Goal: Transaction & Acquisition: Book appointment/travel/reservation

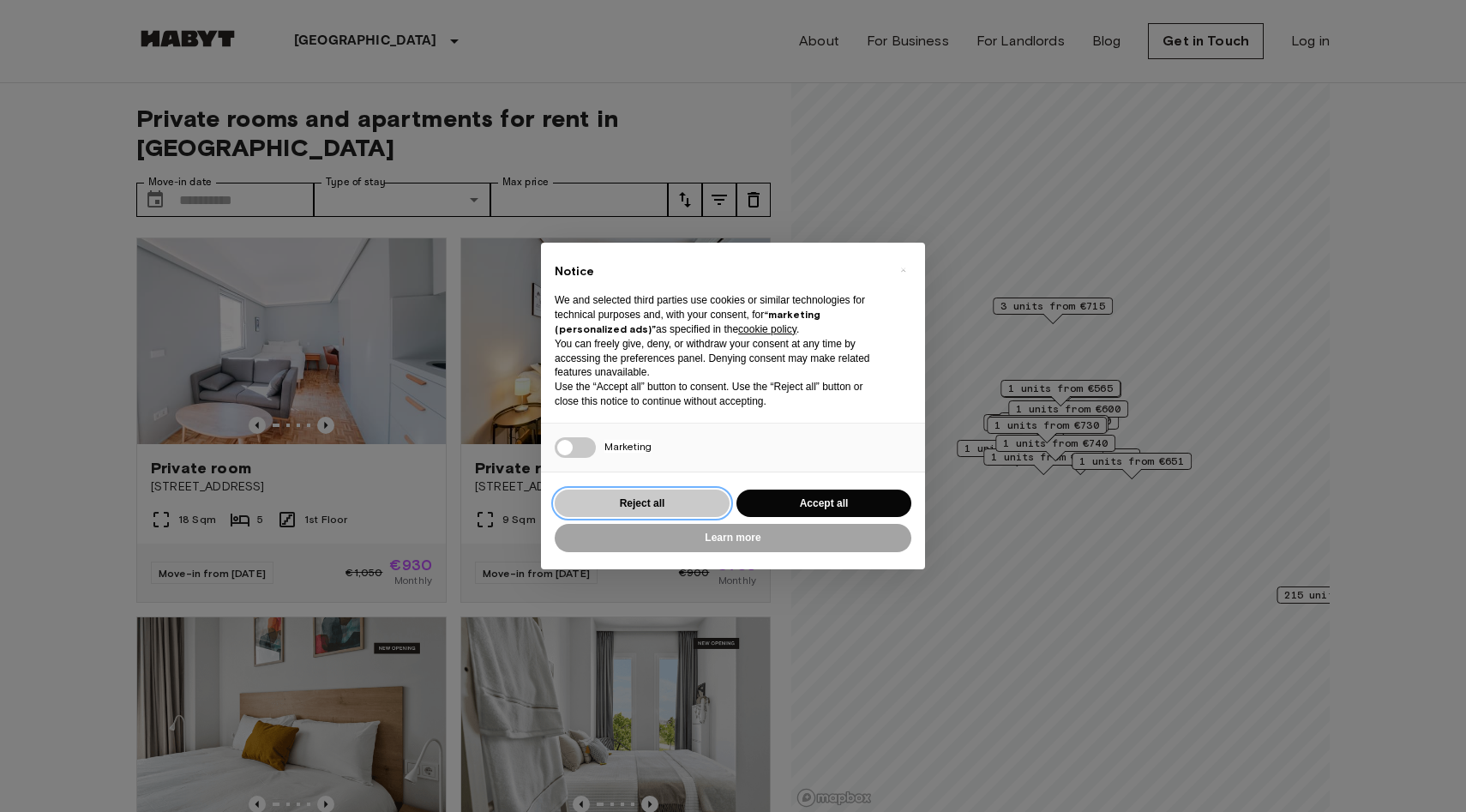
click at [663, 506] on button "Reject all" at bounding box center [642, 503] width 175 height 29
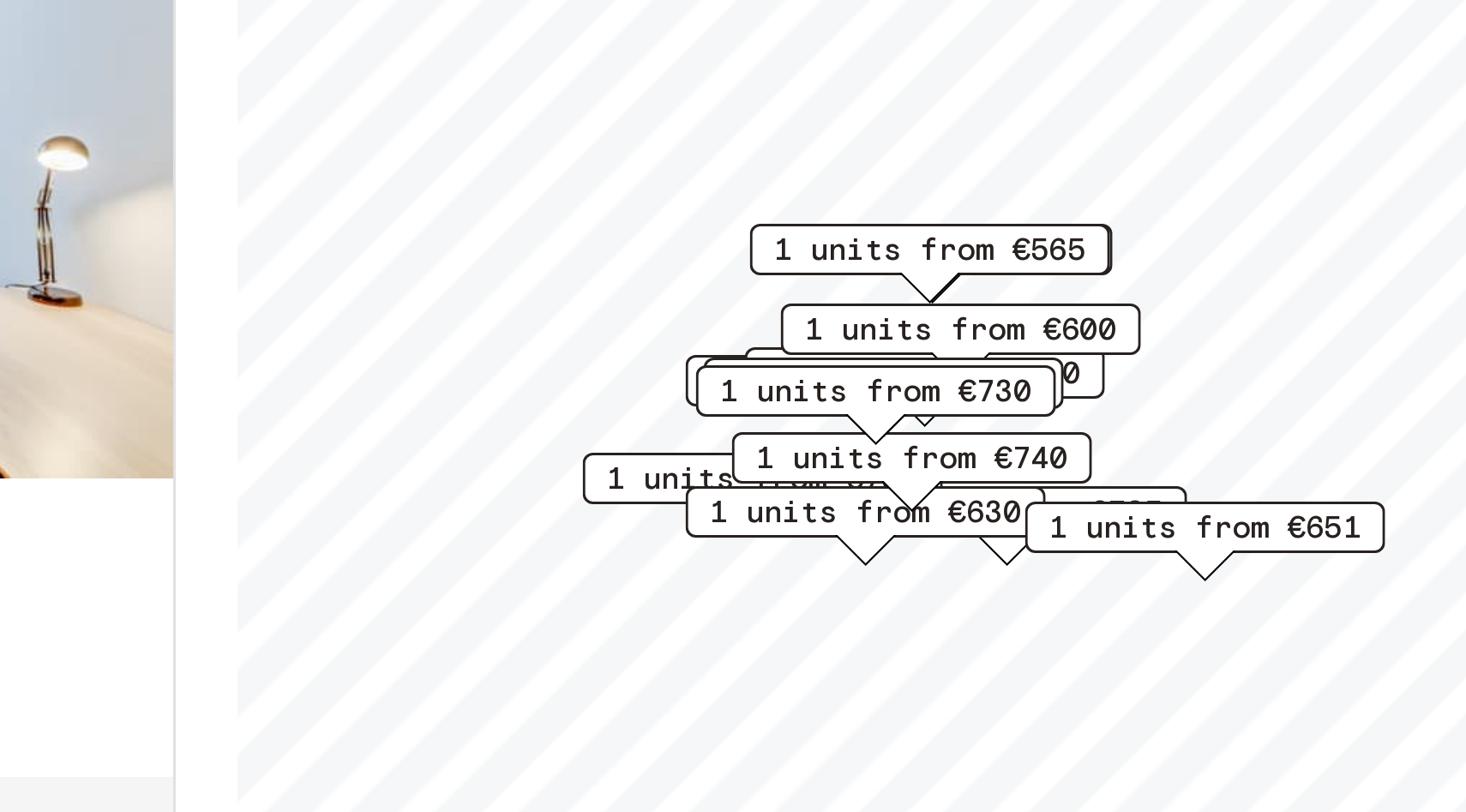
click at [1047, 416] on span "1 units from €730" at bounding box center [1003, 415] width 105 height 16
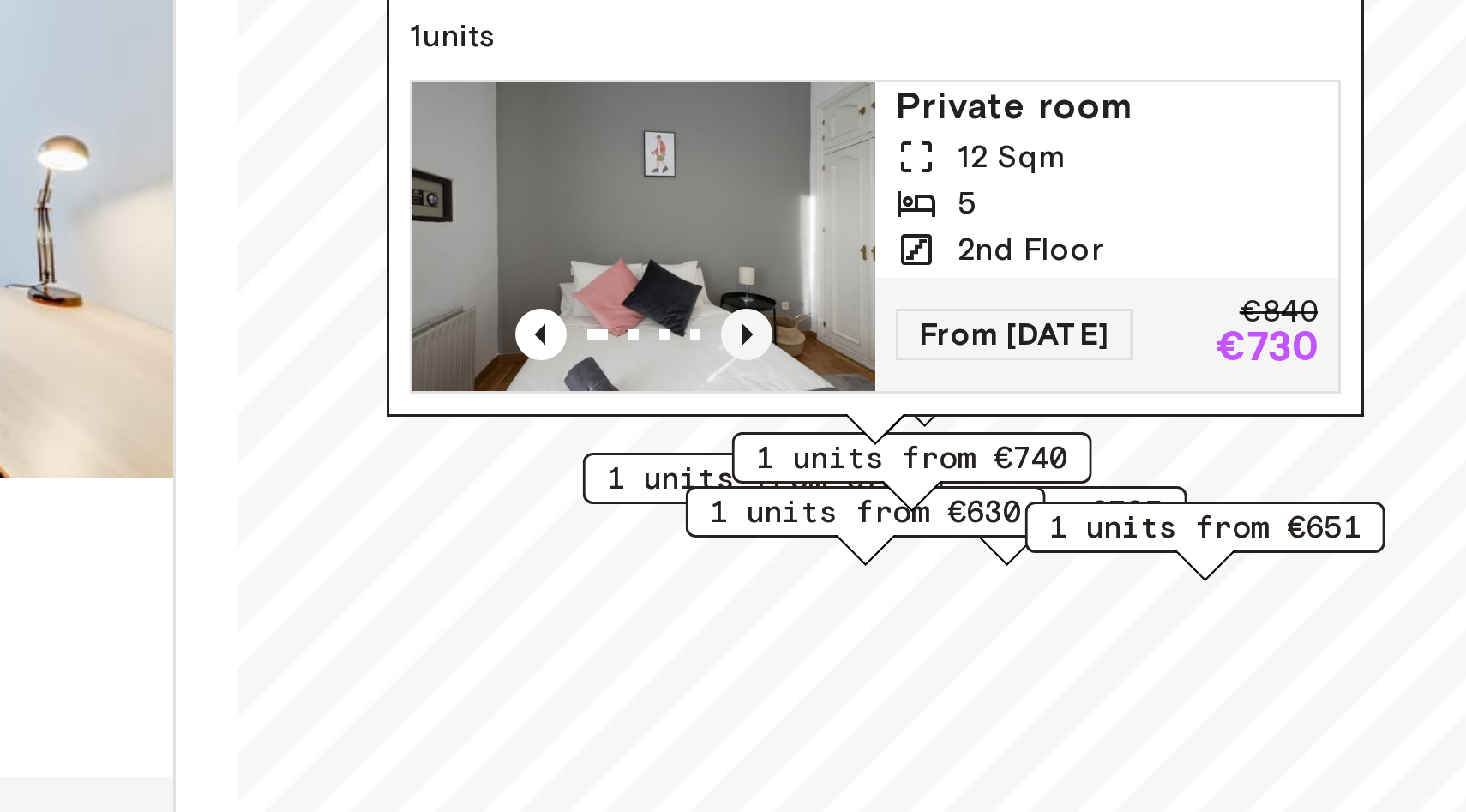
click at [963, 395] on icon "Previous image" at bounding box center [961, 396] width 17 height 17
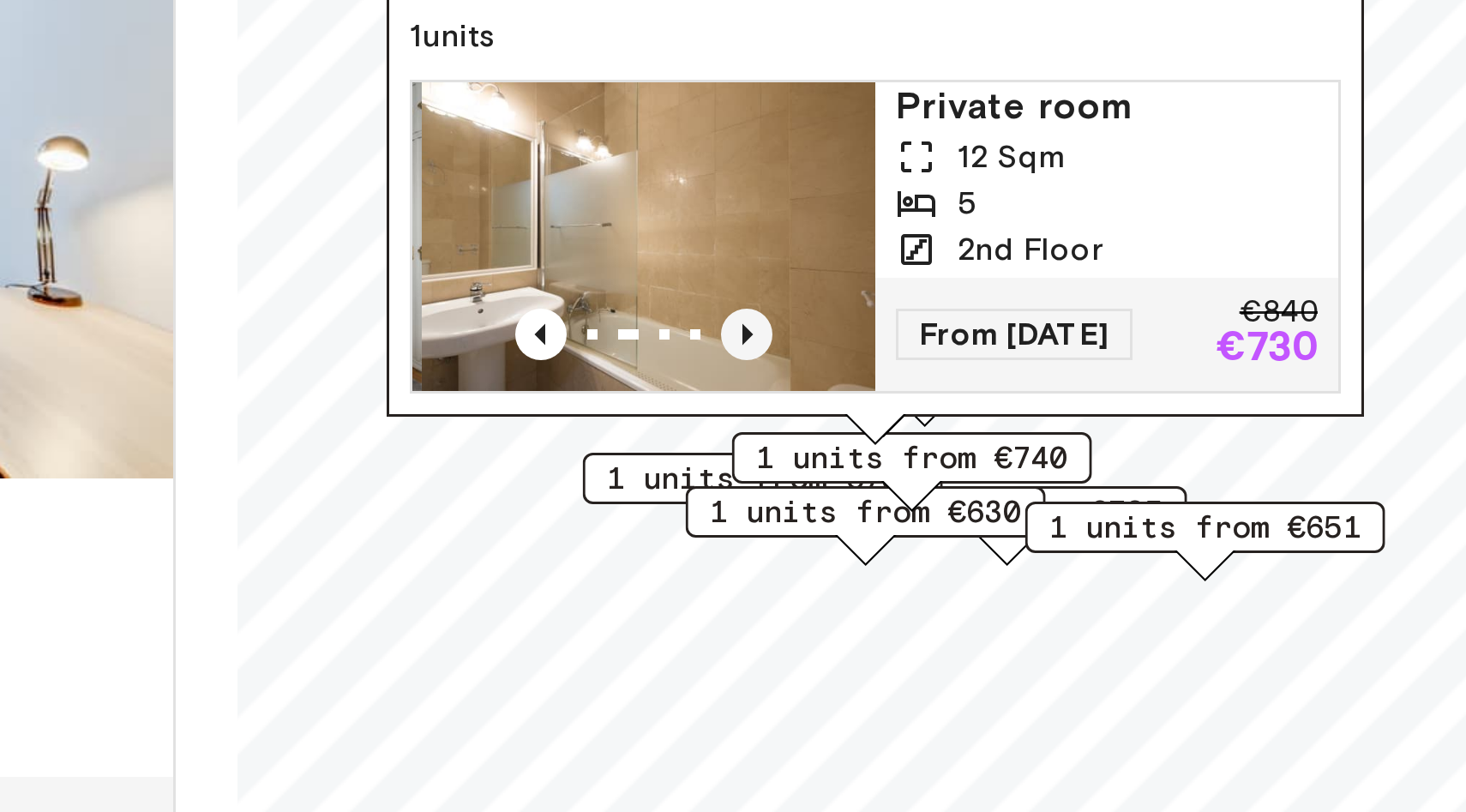
click at [963, 395] on icon "Previous image" at bounding box center [961, 396] width 17 height 17
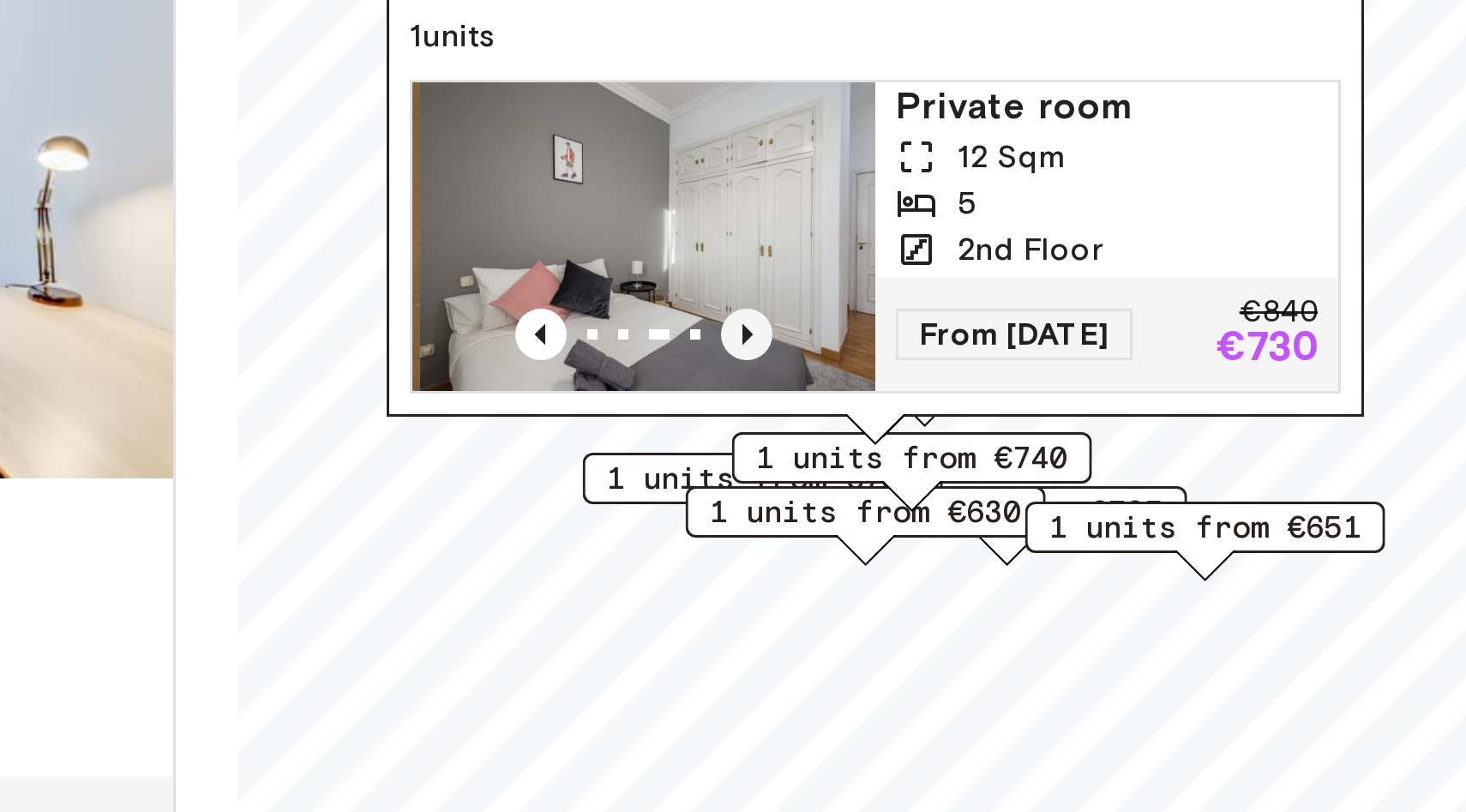
click at [963, 395] on icon "Previous image" at bounding box center [961, 396] width 17 height 17
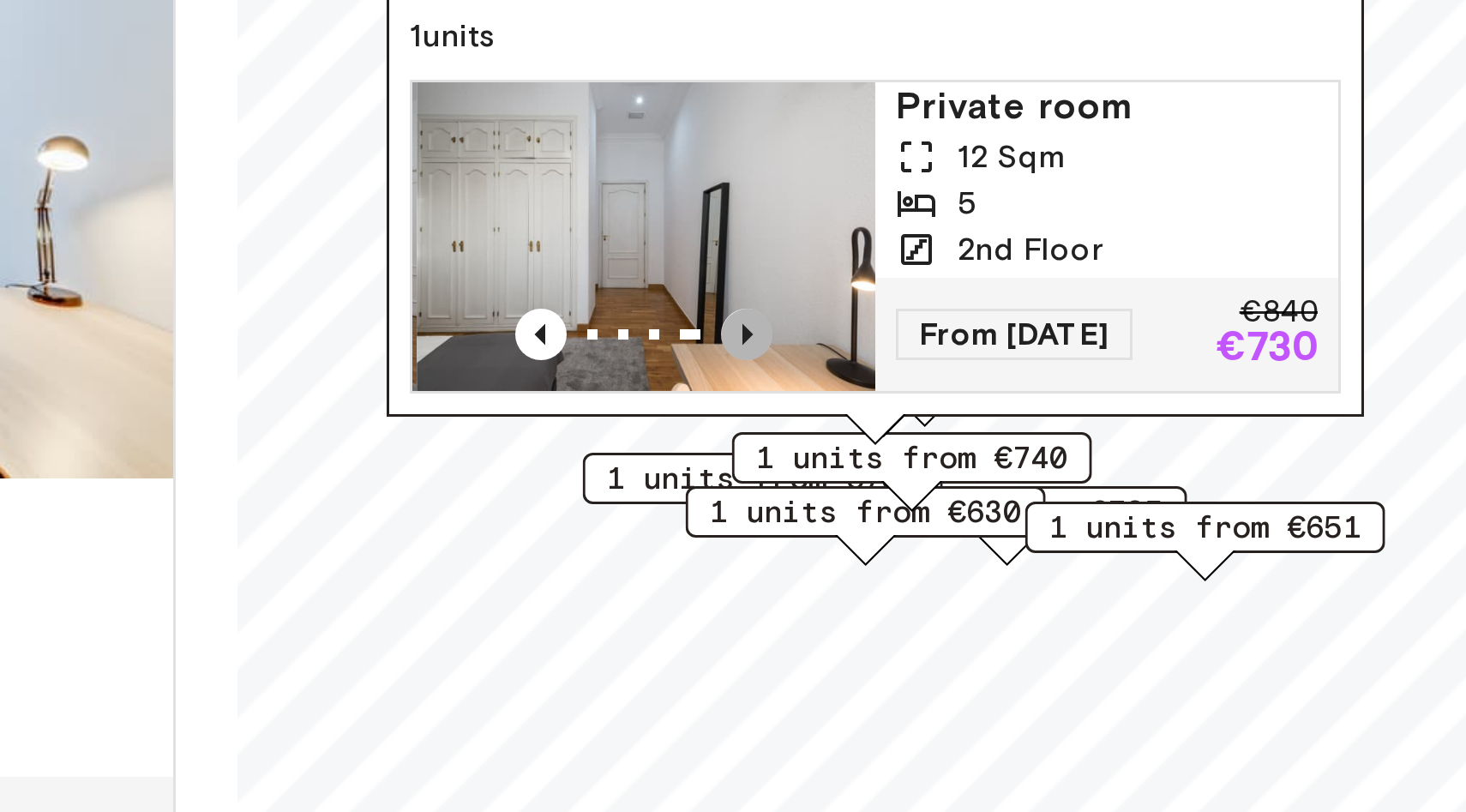
click at [963, 395] on icon "Previous image" at bounding box center [961, 396] width 17 height 17
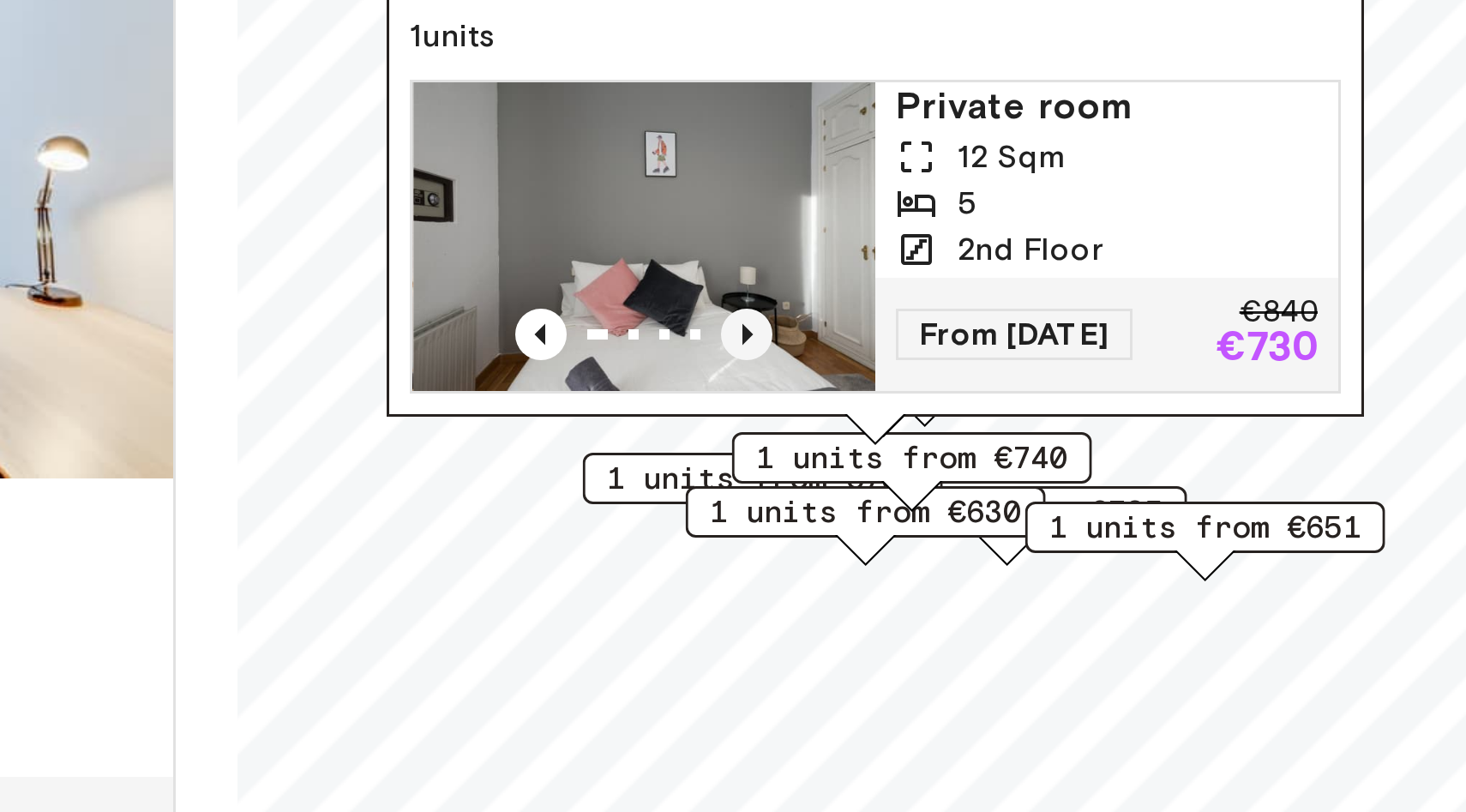
click at [963, 395] on icon "Previous image" at bounding box center [961, 396] width 17 height 17
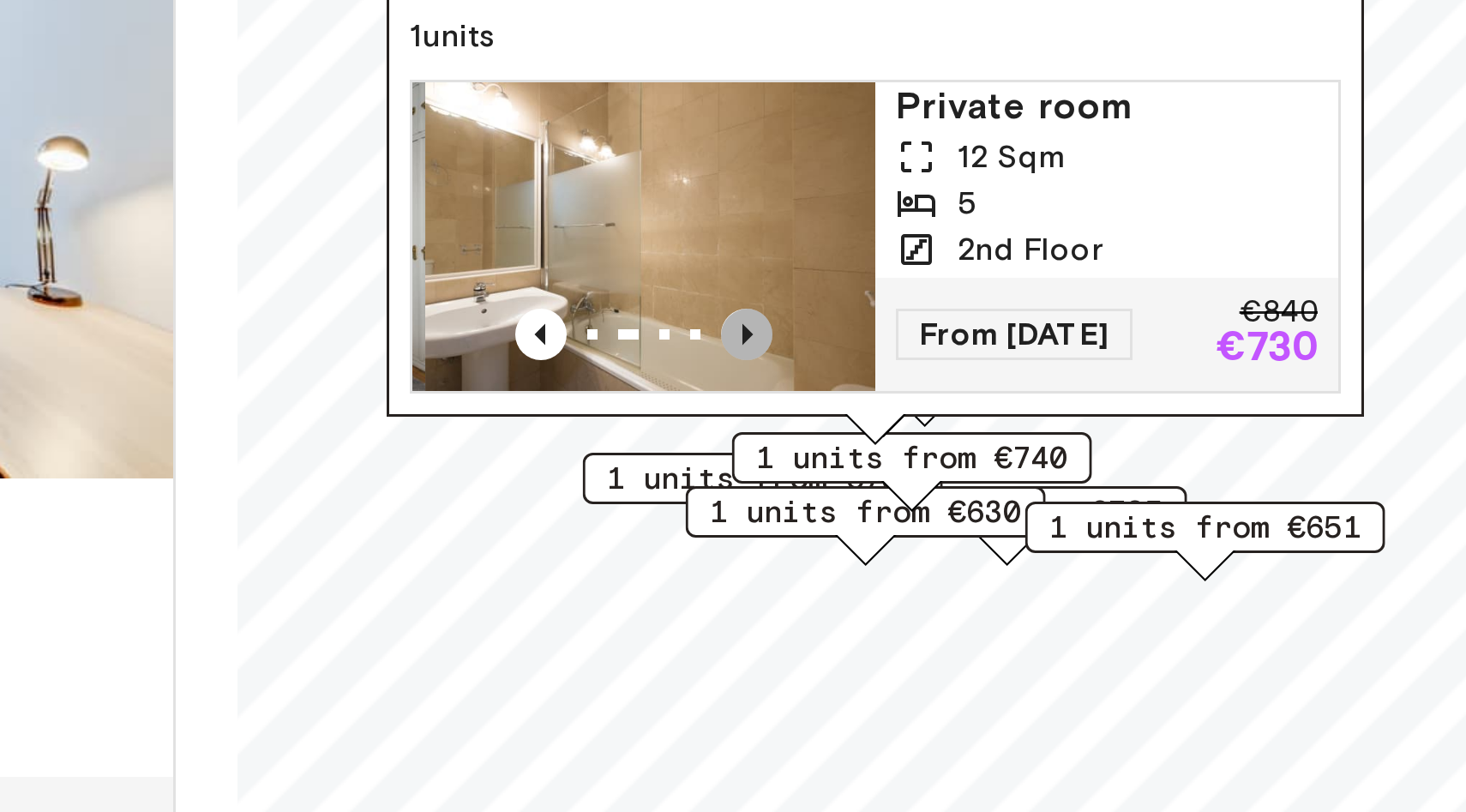
click at [963, 395] on icon "Previous image" at bounding box center [961, 396] width 17 height 17
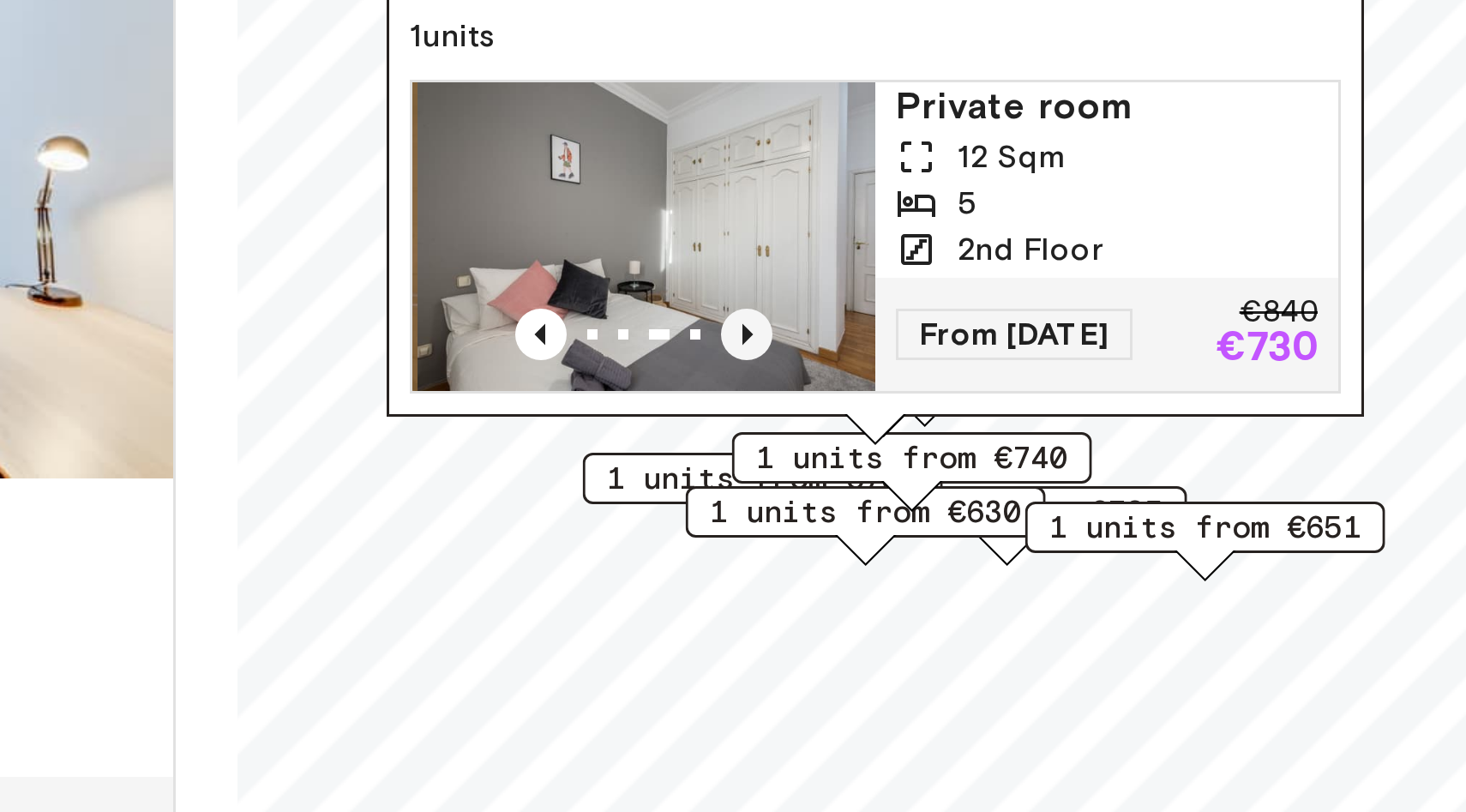
click at [963, 395] on icon "Previous image" at bounding box center [961, 396] width 17 height 17
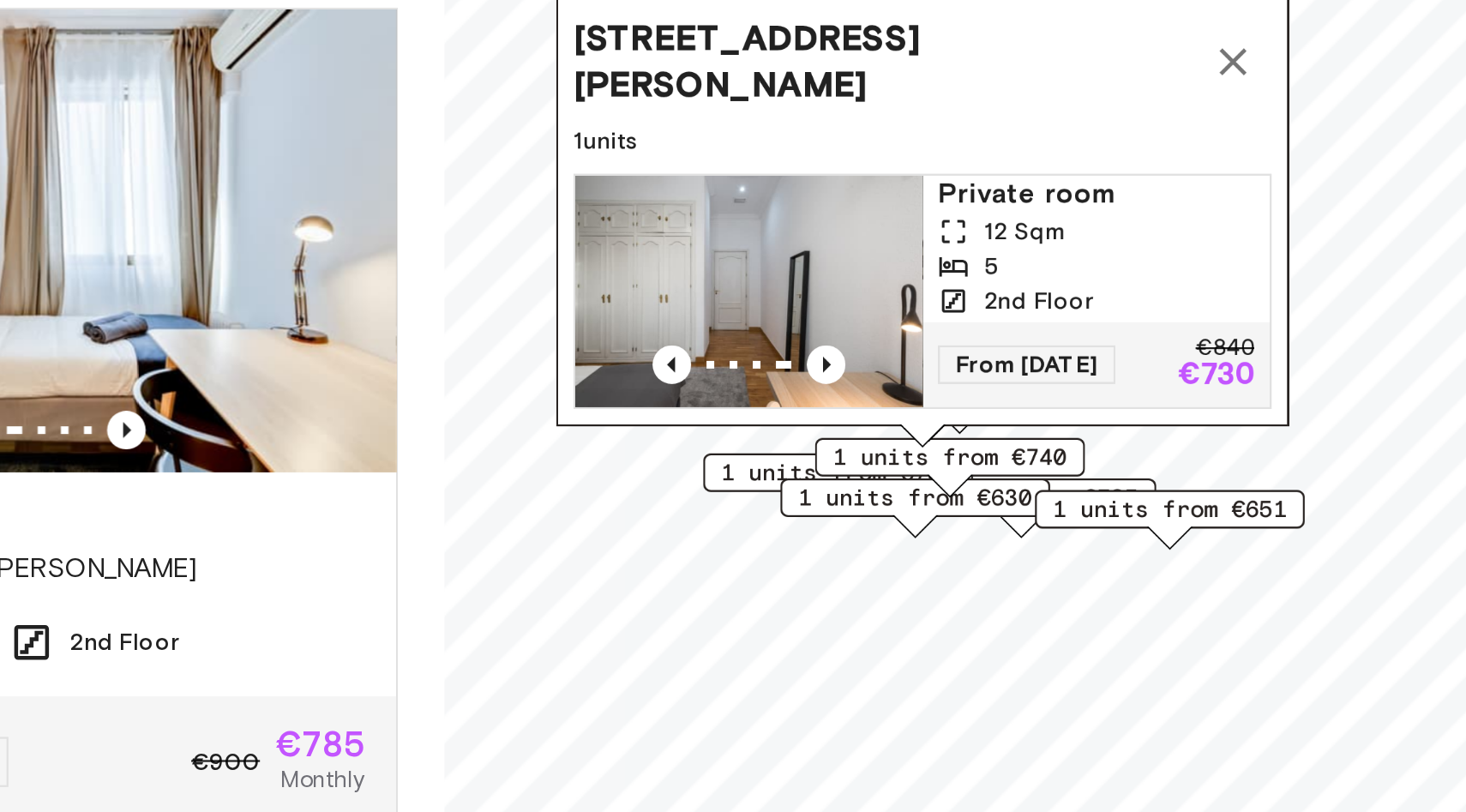
click at [1140, 265] on icon "Map marker" at bounding box center [1143, 261] width 21 height 21
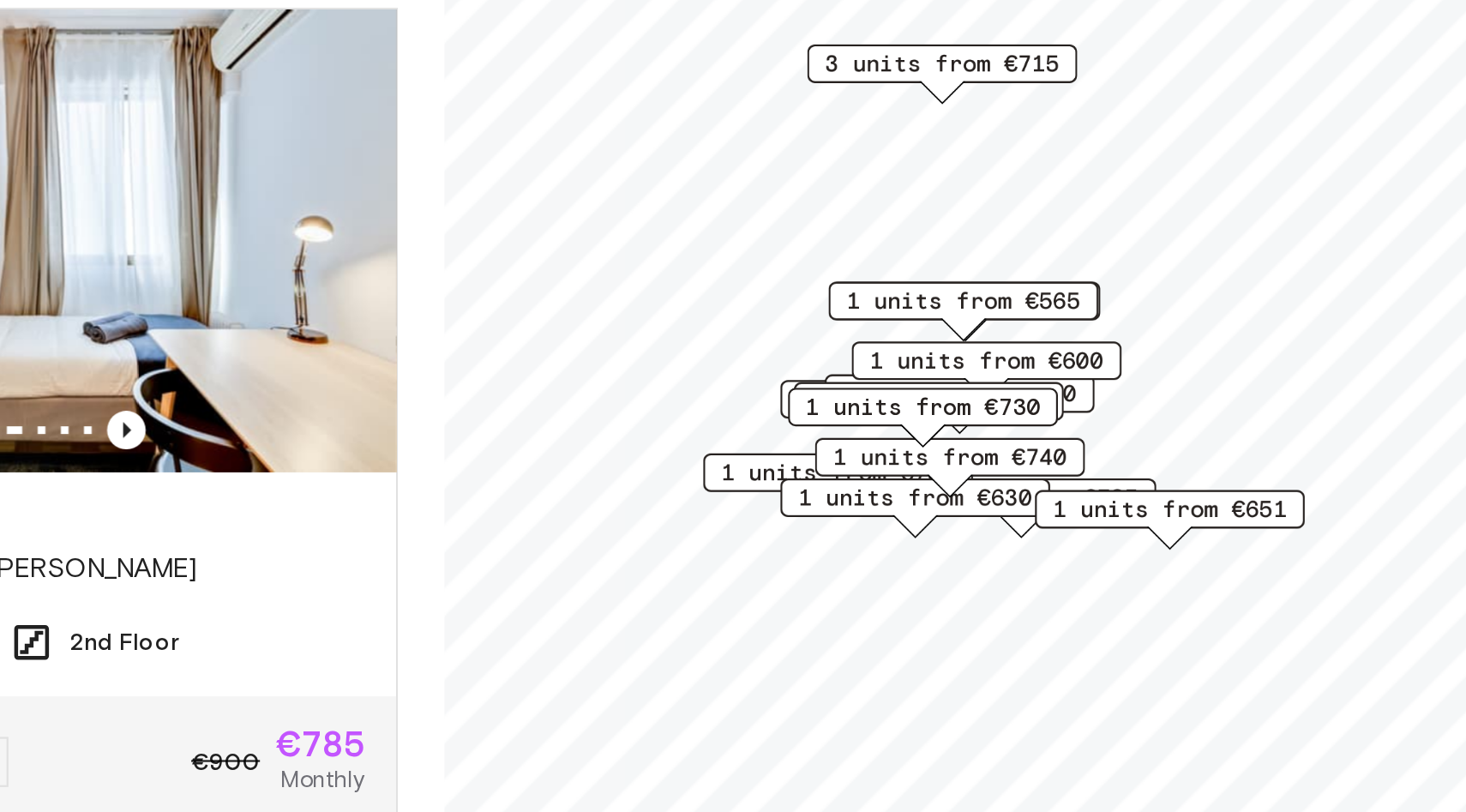
click at [1072, 408] on div "1 units from €600" at bounding box center [1032, 399] width 120 height 27
click at [1072, 409] on div "1 units from €600" at bounding box center [1032, 399] width 120 height 27
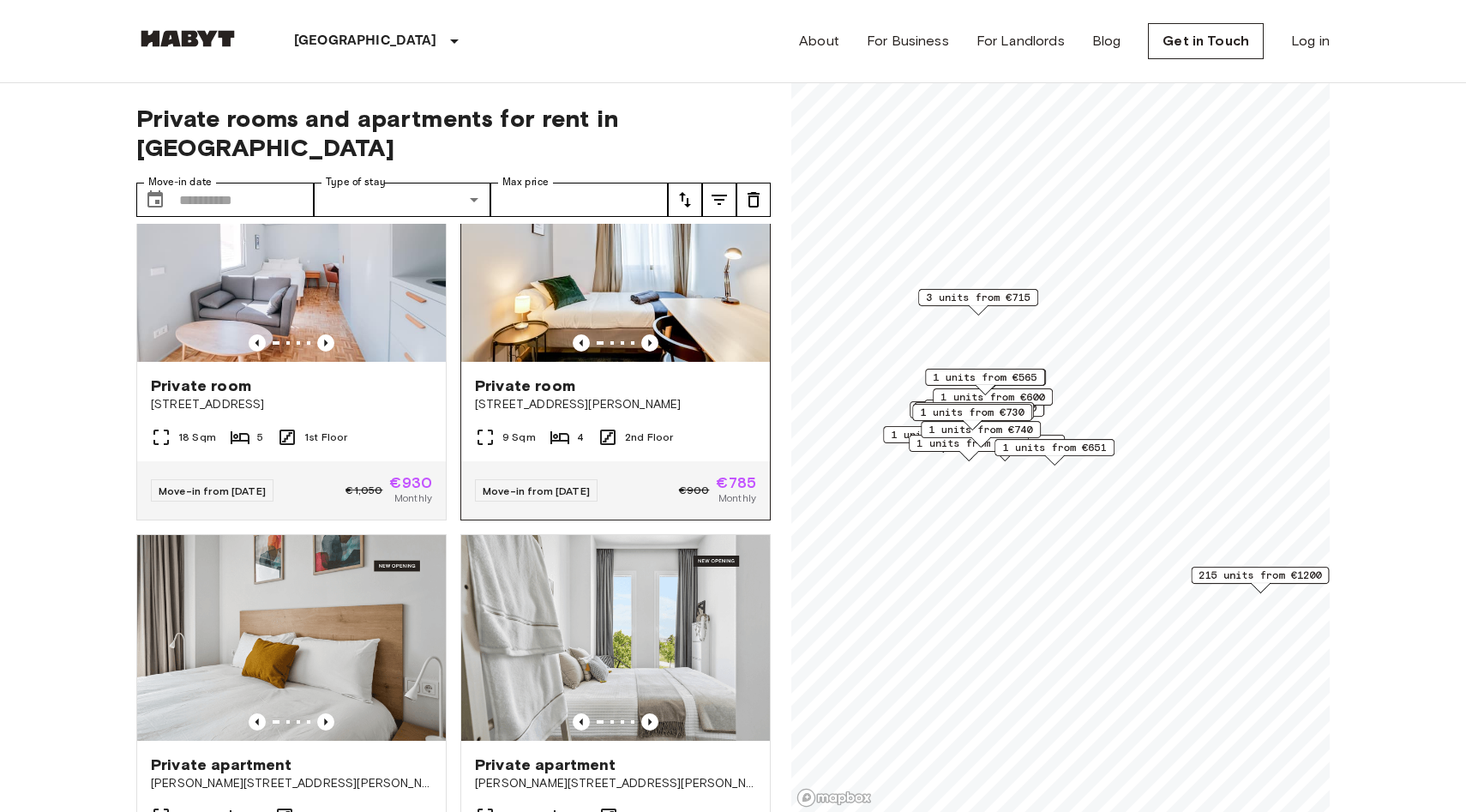
scroll to position [73, 0]
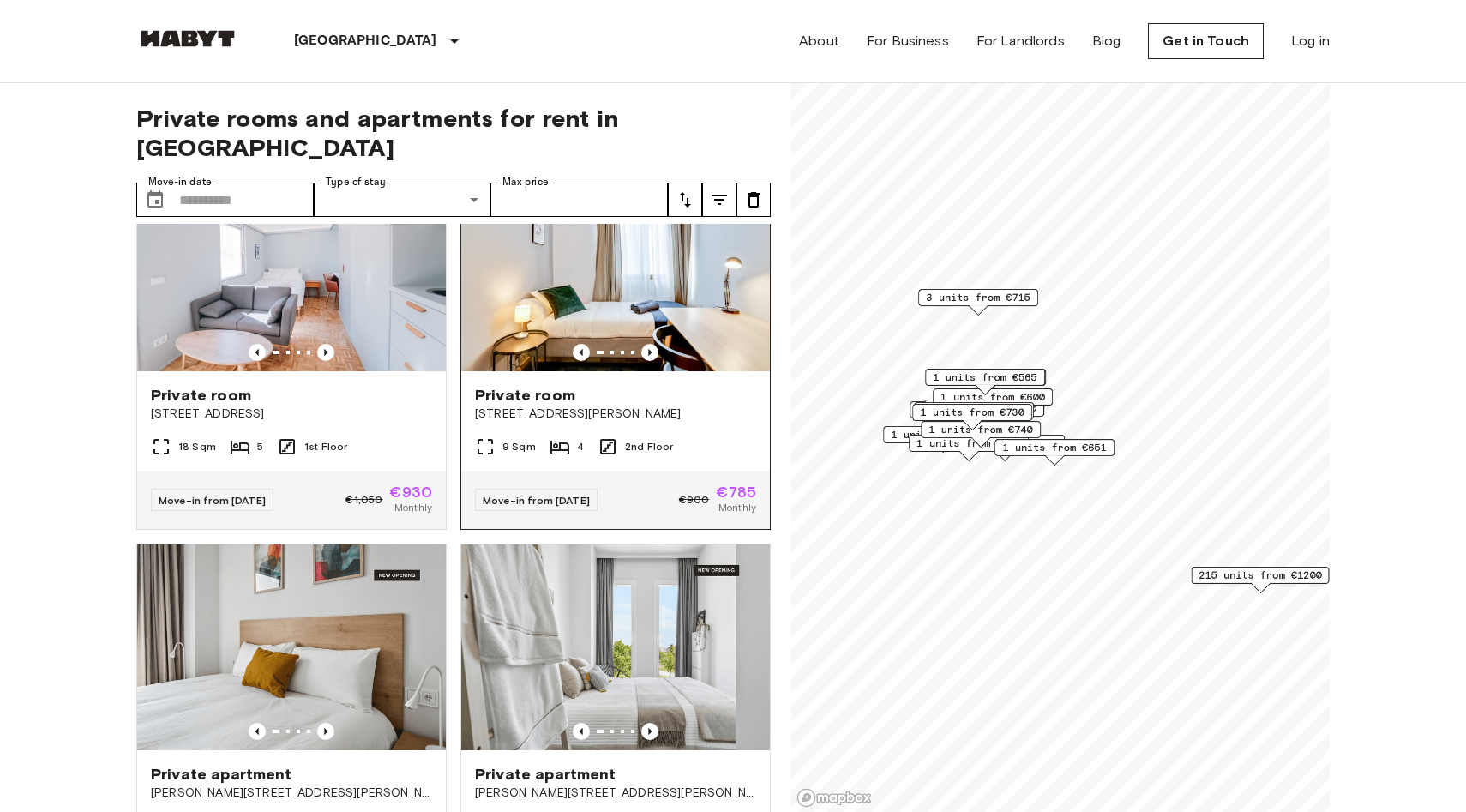
click at [644, 406] on span "[STREET_ADDRESS][PERSON_NAME]" at bounding box center [615, 414] width 281 height 17
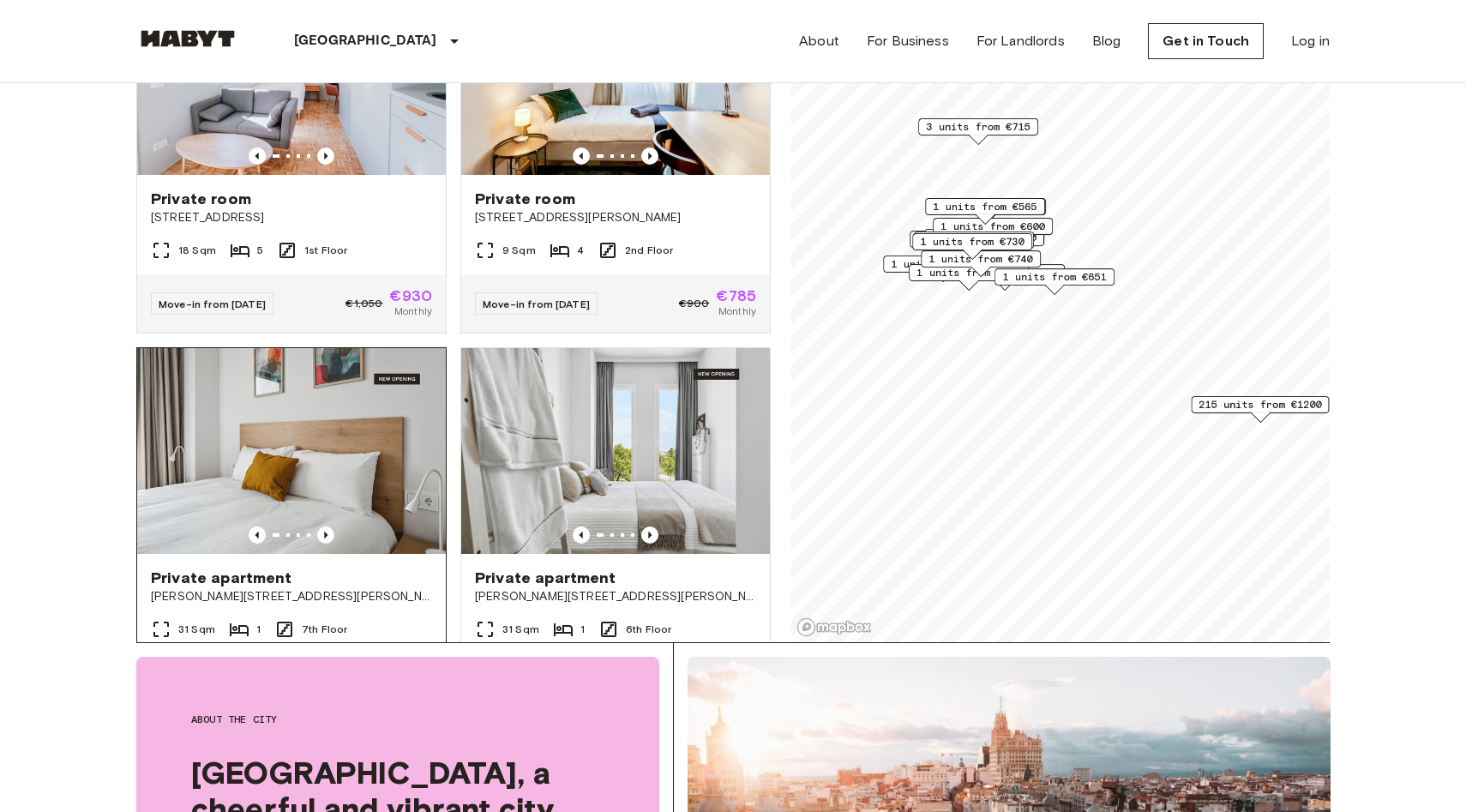
scroll to position [105, 0]
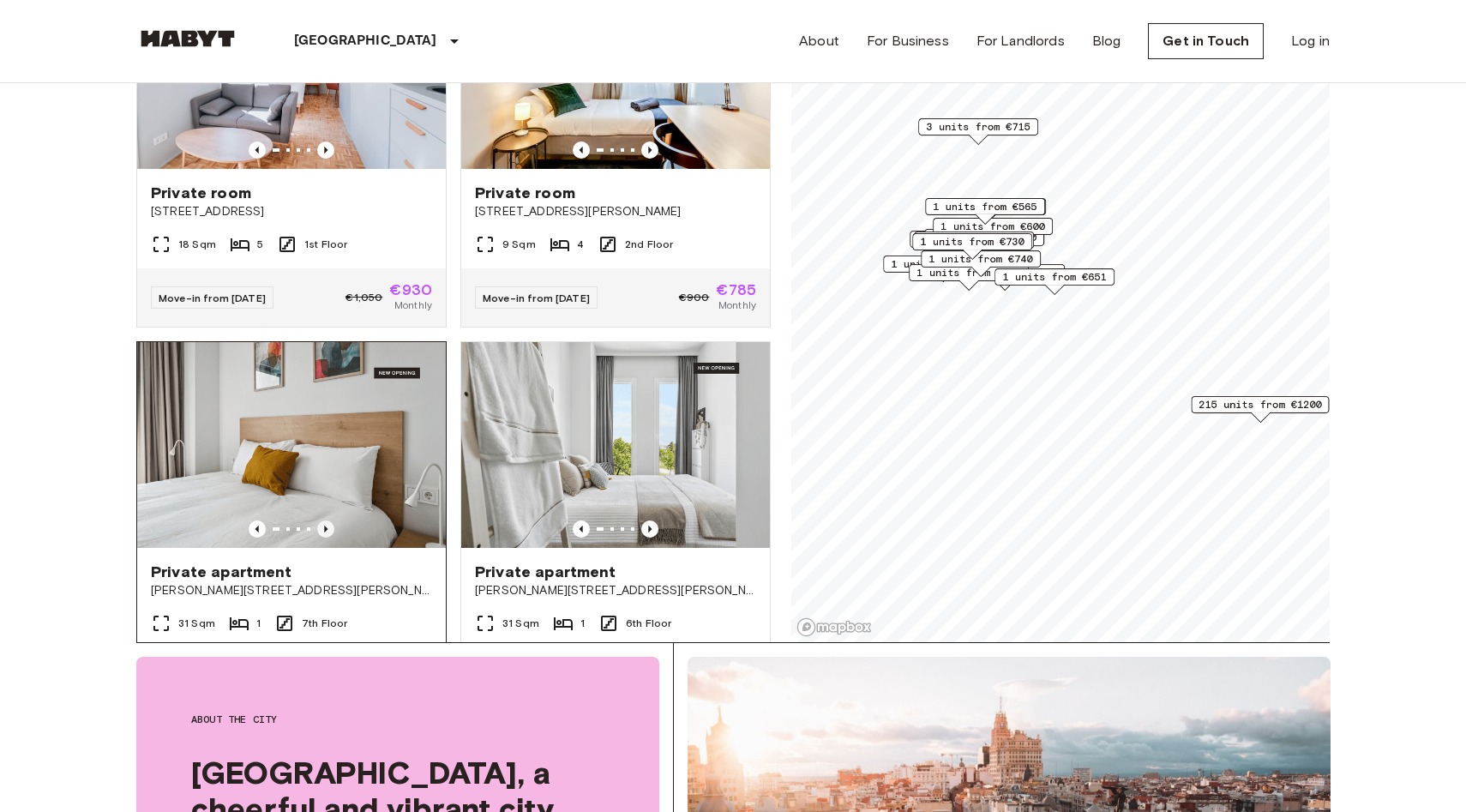
click at [324, 526] on icon "Previous image" at bounding box center [326, 529] width 3 height 7
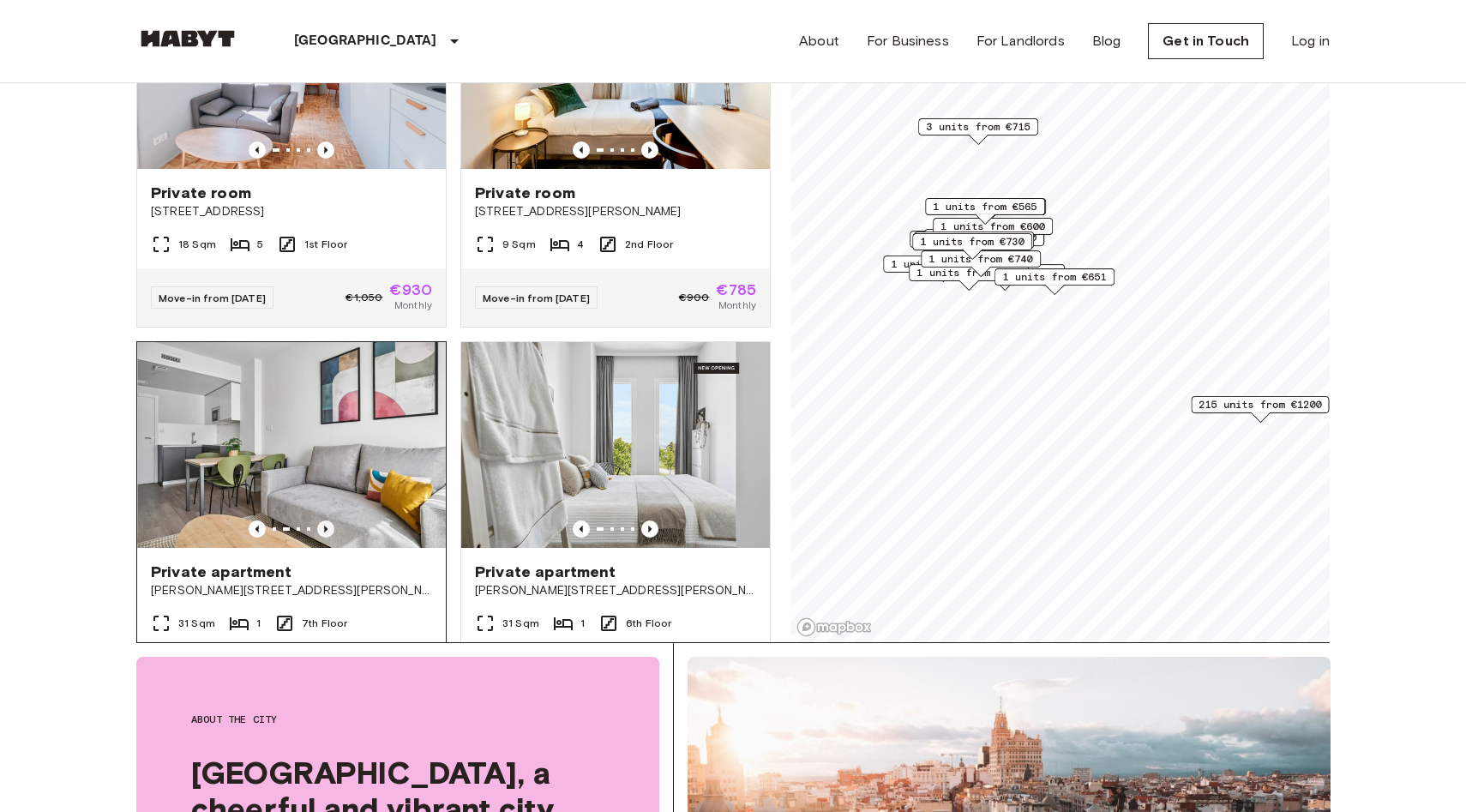
click at [324, 526] on icon "Previous image" at bounding box center [326, 529] width 3 height 7
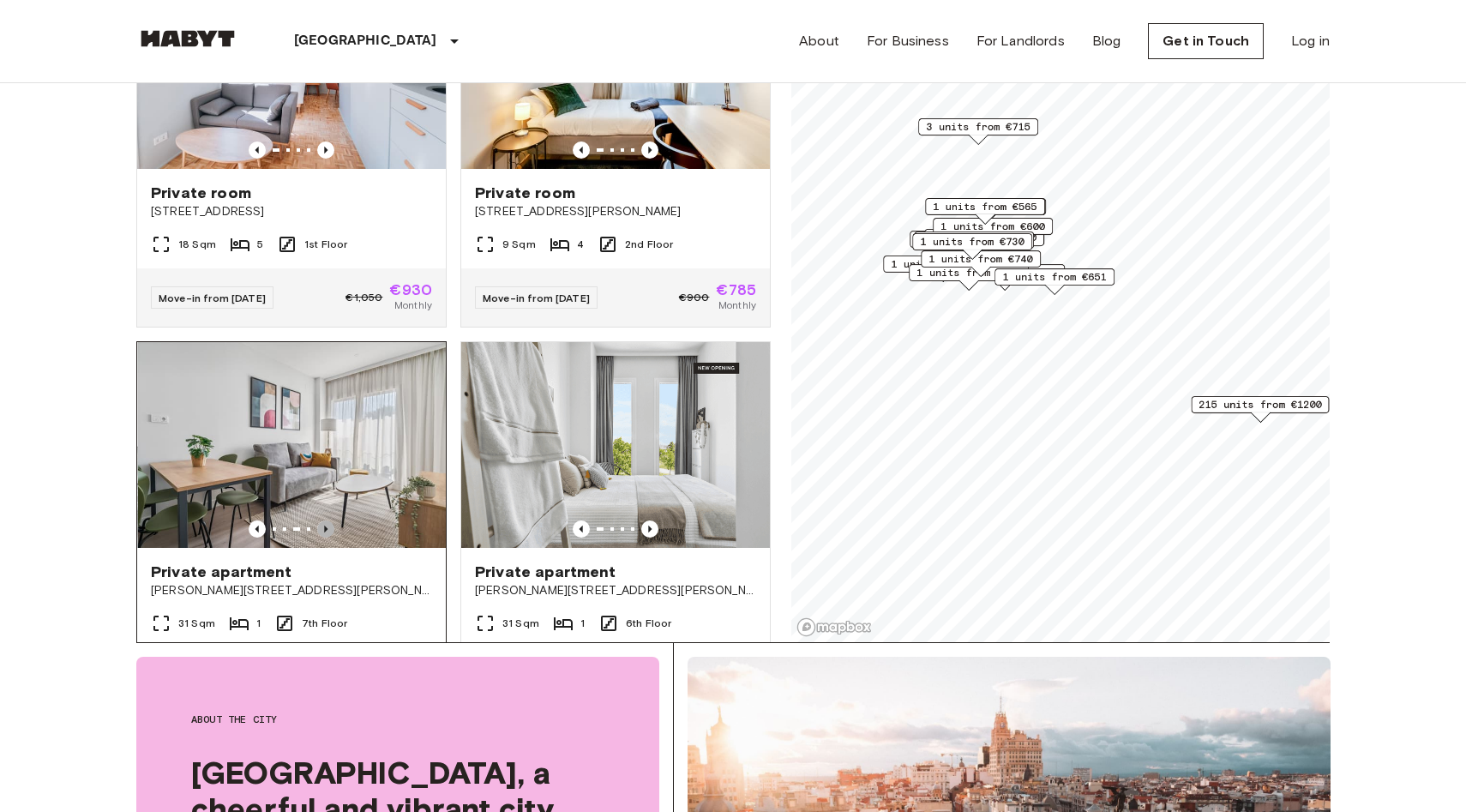
click at [324, 526] on icon "Previous image" at bounding box center [326, 529] width 3 height 7
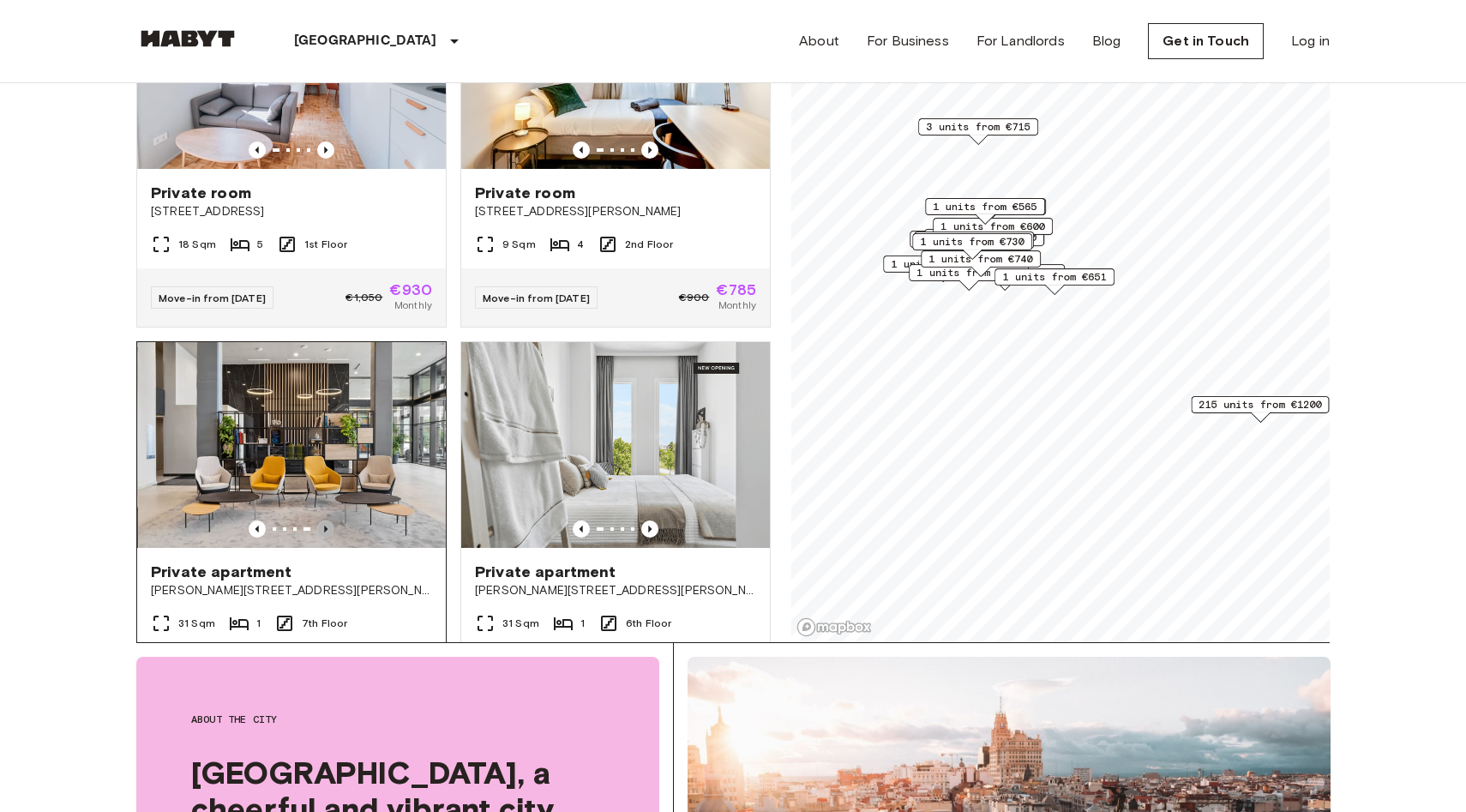
click at [324, 526] on icon "Previous image" at bounding box center [326, 529] width 3 height 7
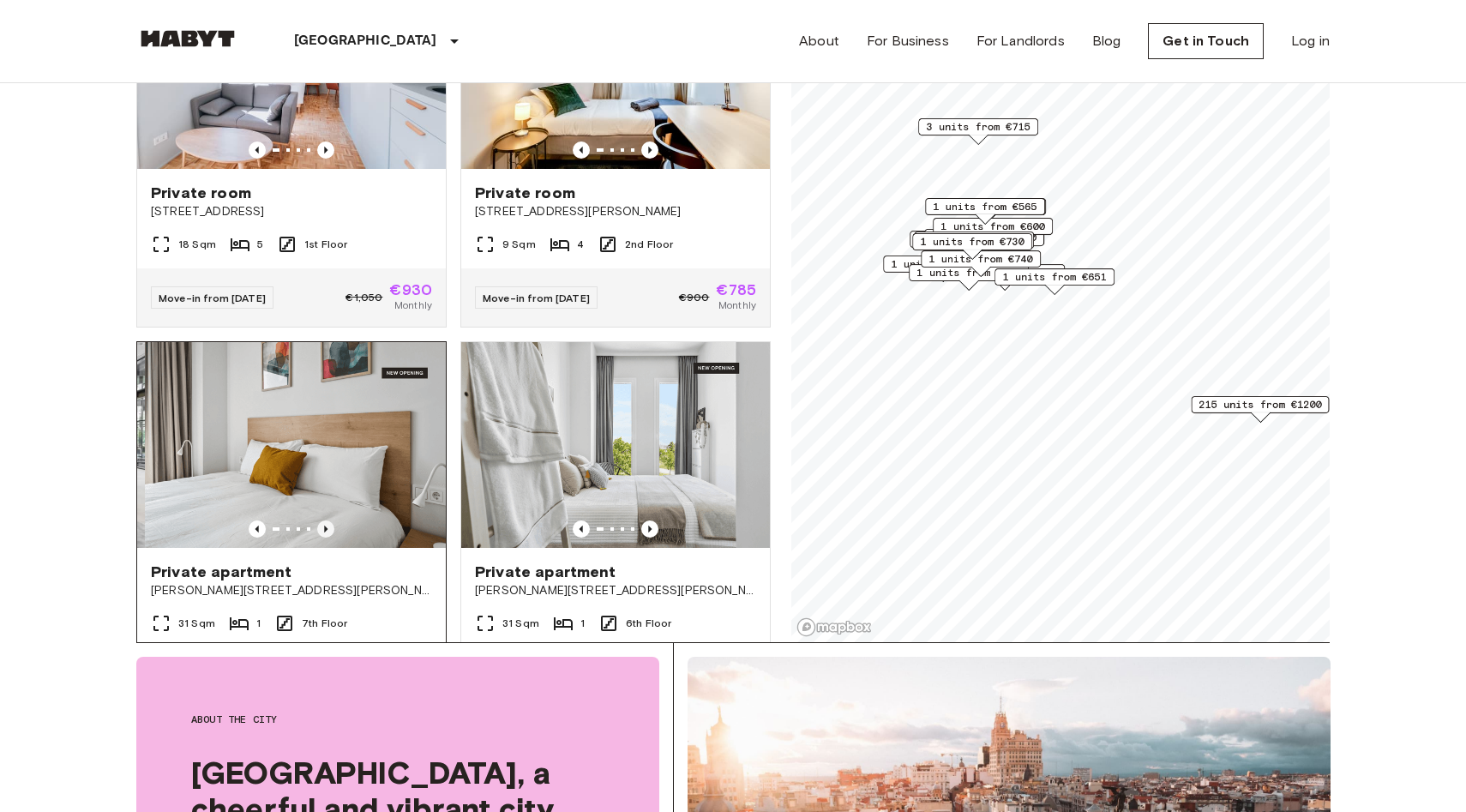
click at [324, 526] on icon "Previous image" at bounding box center [326, 529] width 3 height 7
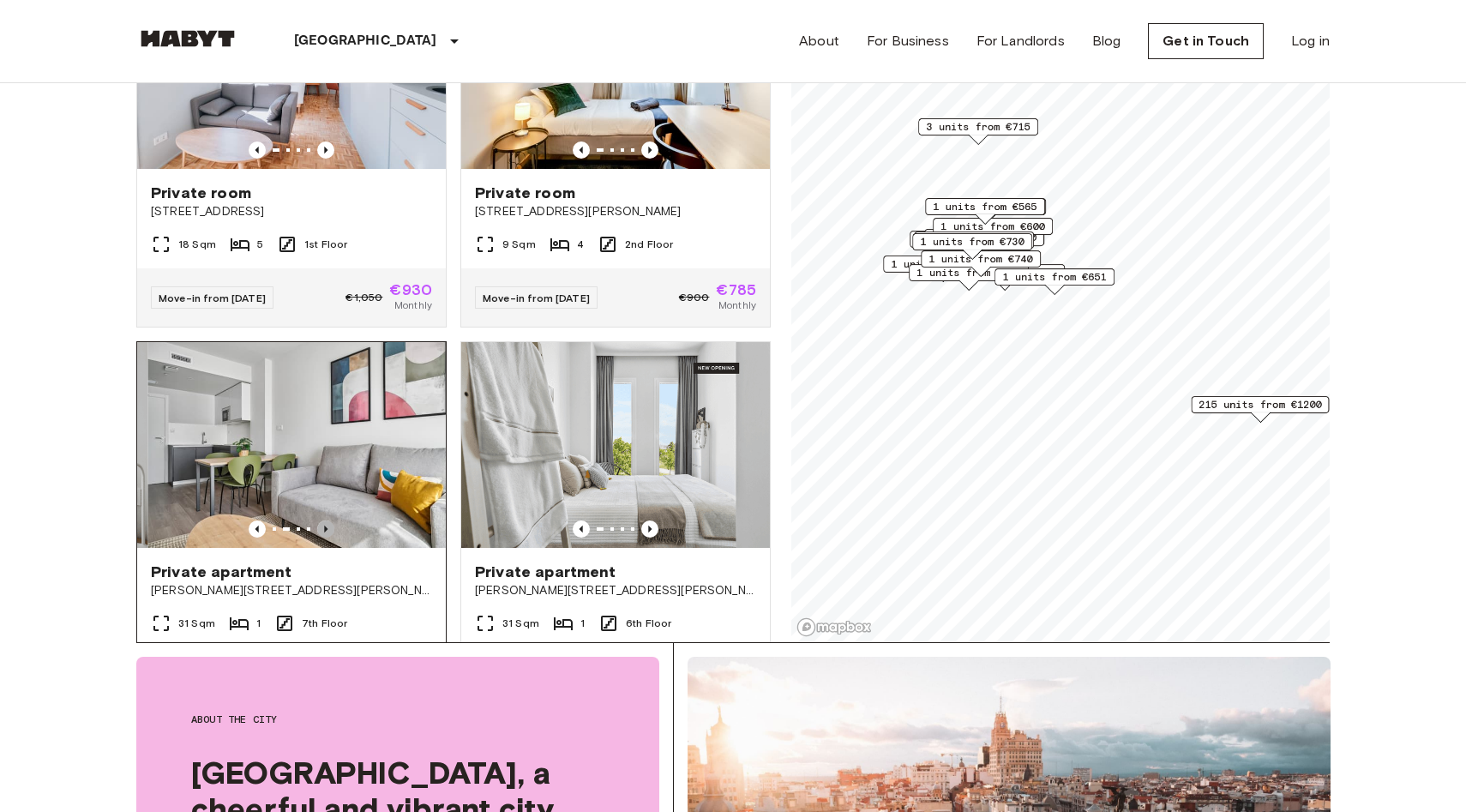
click at [324, 526] on icon "Previous image" at bounding box center [326, 529] width 3 height 7
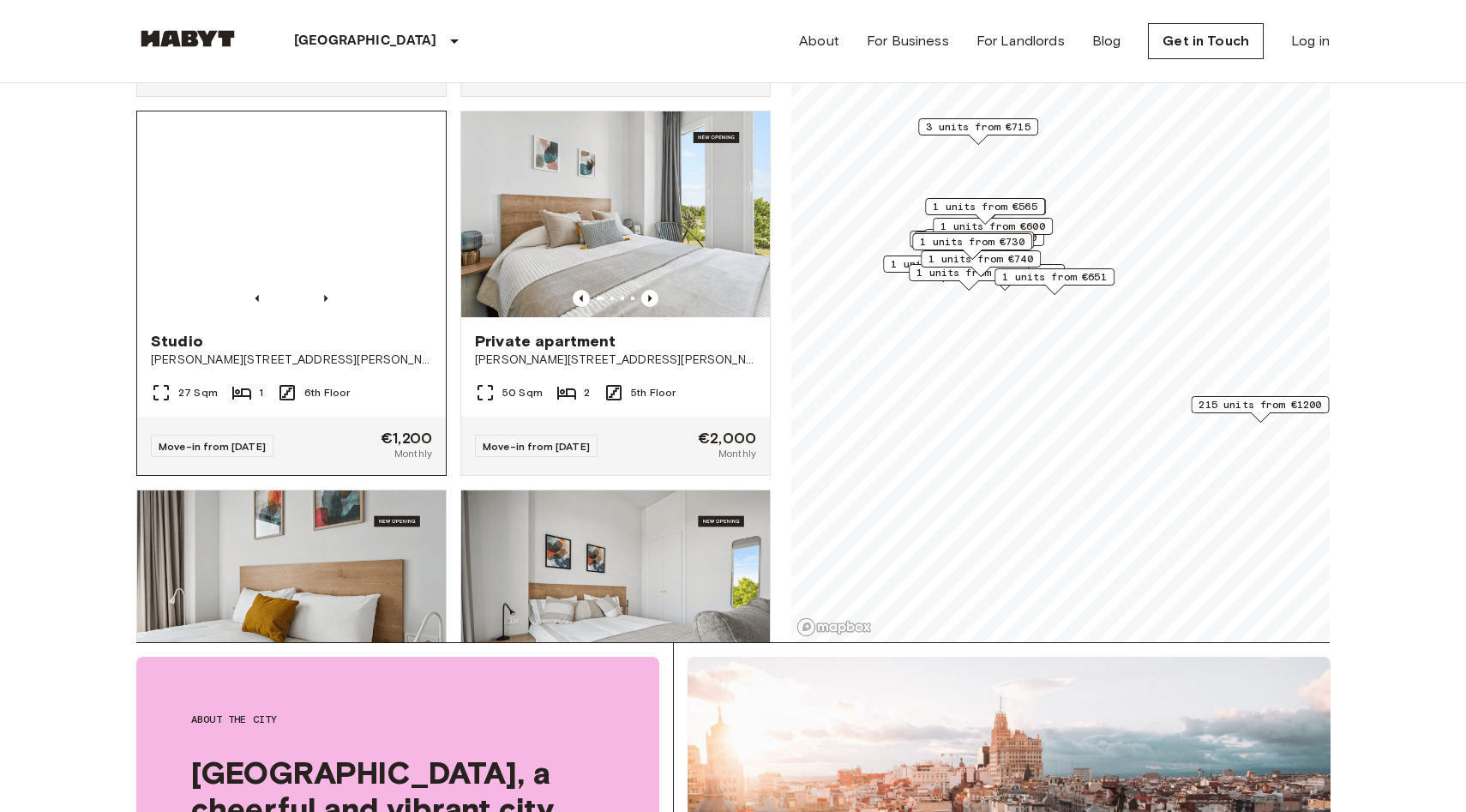
scroll to position [14809, 0]
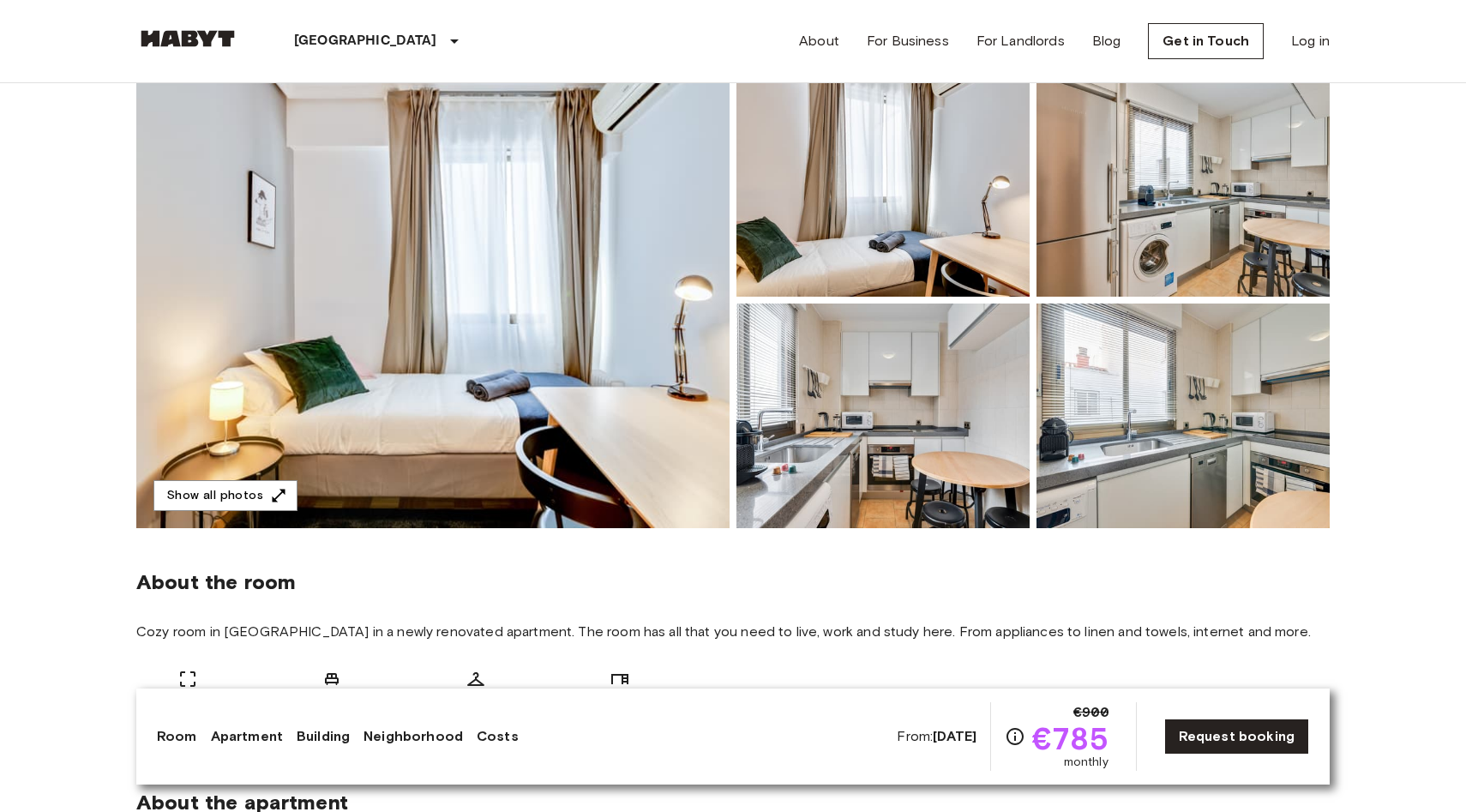
scroll to position [114, 0]
